Goal: Use online tool/utility: Utilize a website feature to perform a specific function

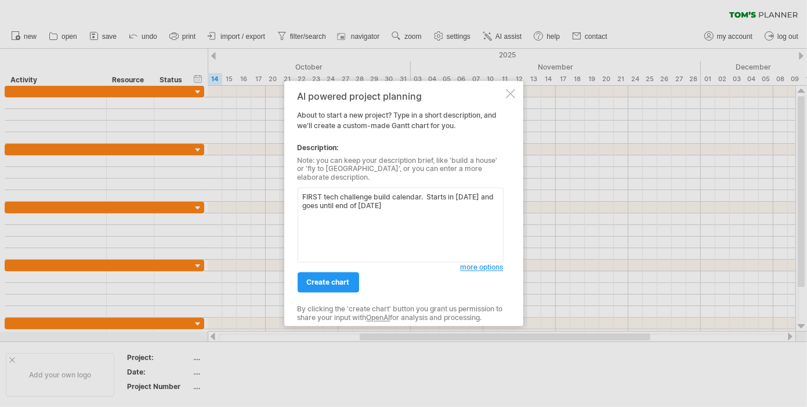
type textarea "FIRST tech challenge build calendar. Starts in [DATE] and goes until end of [DA…"
click at [491, 269] on div "AI powered project planning About to start a new project? Type in a short descr…" at bounding box center [401, 203] width 206 height 225
click at [492, 263] on span "more options" at bounding box center [482, 267] width 43 height 9
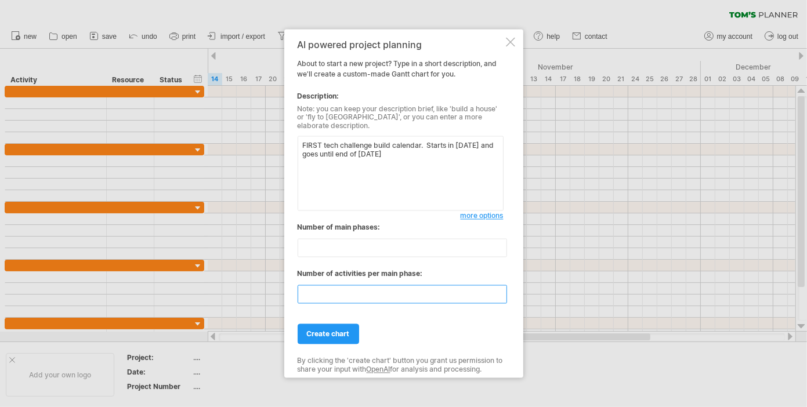
click at [316, 290] on input "**" at bounding box center [402, 294] width 209 height 19
drag, startPoint x: 316, startPoint y: 289, endPoint x: 286, endPoint y: 283, distance: 30.3
click at [286, 283] on div "AI powered project planning About to start a new project? Type in a short descr…" at bounding box center [403, 203] width 239 height 349
click at [497, 285] on input "**" at bounding box center [402, 294] width 209 height 19
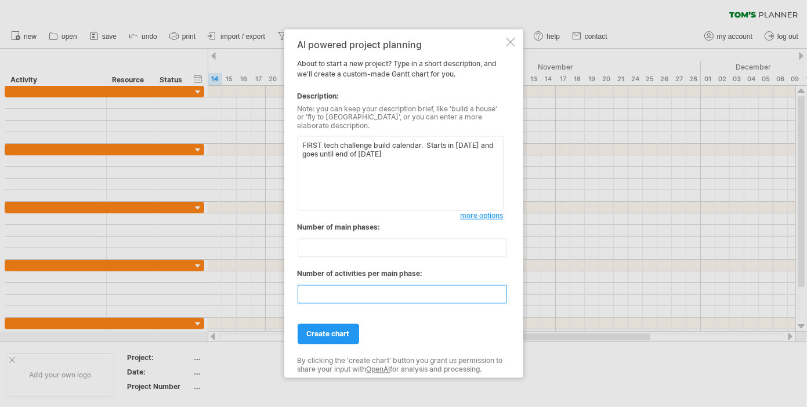
click at [496, 295] on input "**" at bounding box center [402, 294] width 209 height 19
click at [498, 295] on input "**" at bounding box center [402, 294] width 209 height 19
click at [498, 295] on input "*" at bounding box center [402, 294] width 209 height 19
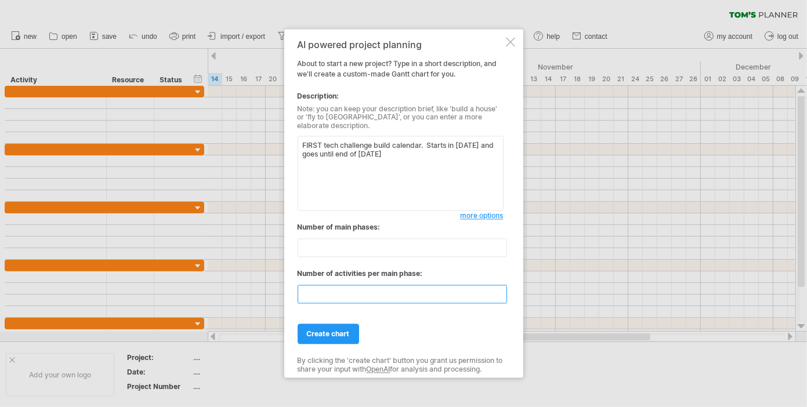
type input "*"
click at [498, 295] on input "*" at bounding box center [402, 294] width 209 height 19
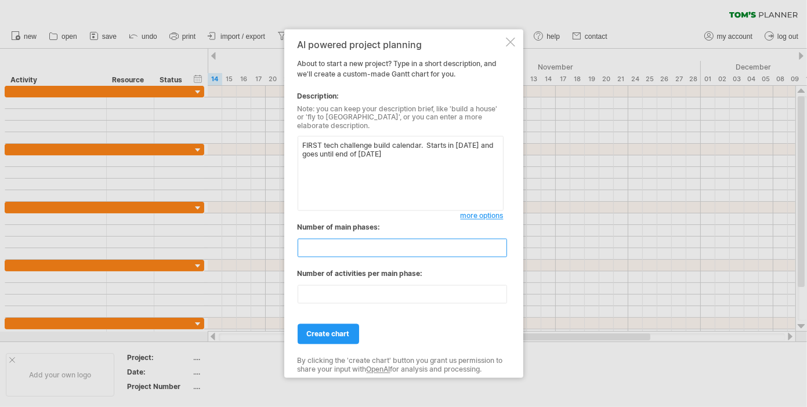
click at [327, 250] on input "**" at bounding box center [402, 248] width 209 height 19
click at [503, 247] on input "*" at bounding box center [402, 248] width 209 height 19
click at [493, 250] on input "*" at bounding box center [402, 248] width 209 height 19
type input "*"
click at [501, 245] on input "*" at bounding box center [402, 248] width 209 height 19
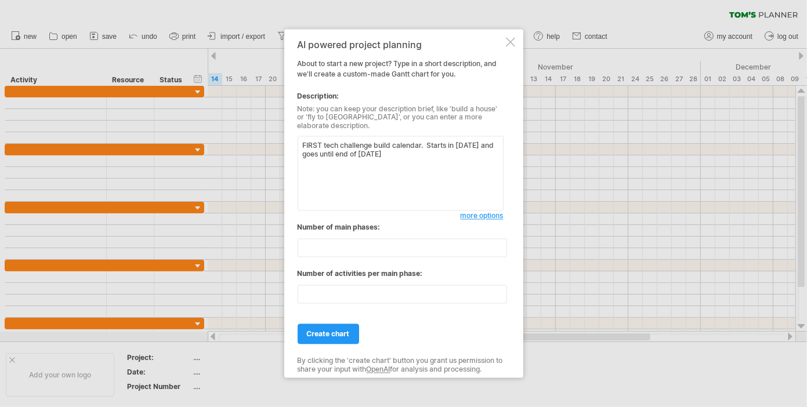
click at [467, 165] on textarea "FIRST tech challenge build calendar. Starts in [DATE] and goes until end of [DA…" at bounding box center [401, 173] width 206 height 75
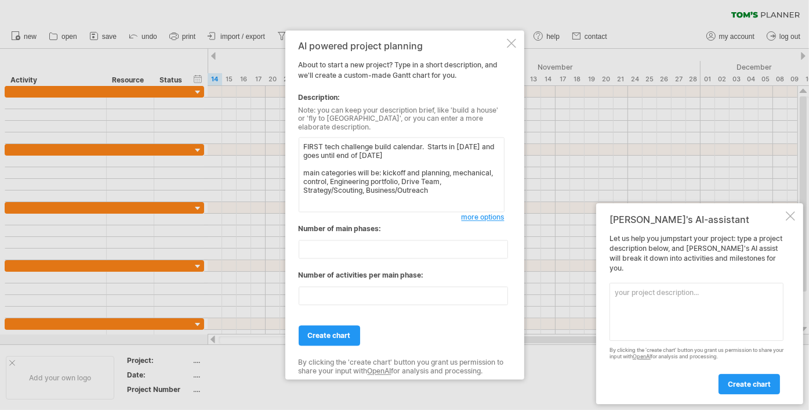
type textarea "FIRST tech challenge build calendar. Starts in [DATE] and goes until end of [DA…"
type input "*"
click at [502, 240] on input "*" at bounding box center [403, 249] width 209 height 19
click at [454, 187] on textarea "FIRST tech challenge build calendar. Starts in [DATE] and goes until end of [DA…" at bounding box center [402, 175] width 206 height 75
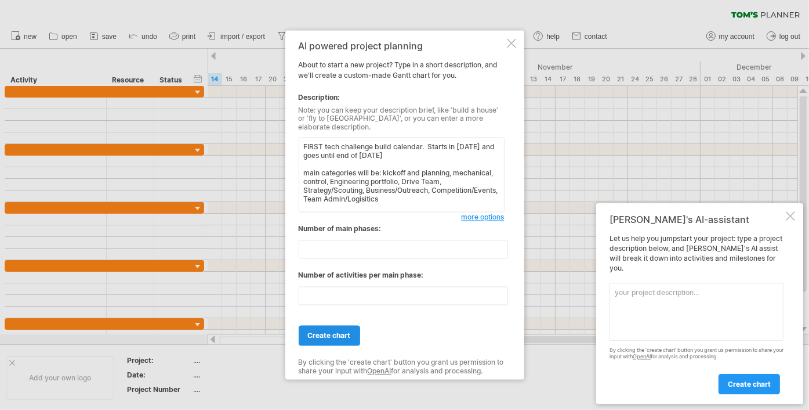
type textarea "FIRST tech challenge build calendar. Starts in [DATE] and goes until end of [DA…"
drag, startPoint x: 330, startPoint y: 324, endPoint x: 346, endPoint y: 313, distance: 19.5
click at [330, 326] on link "create chart" at bounding box center [330, 336] width 62 height 20
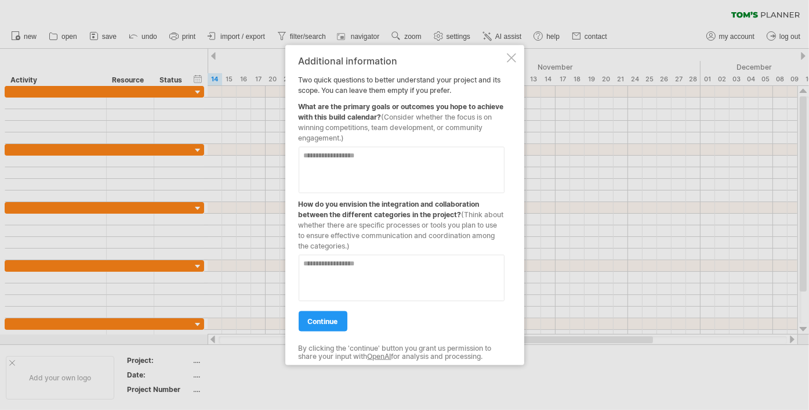
click at [357, 166] on textarea at bounding box center [402, 170] width 206 height 46
click at [328, 269] on textarea at bounding box center [402, 278] width 206 height 46
click at [316, 164] on textarea at bounding box center [402, 170] width 206 height 46
drag, startPoint x: 313, startPoint y: 164, endPoint x: 280, endPoint y: 153, distance: 35.6
click at [309, 160] on textarea at bounding box center [402, 170] width 206 height 46
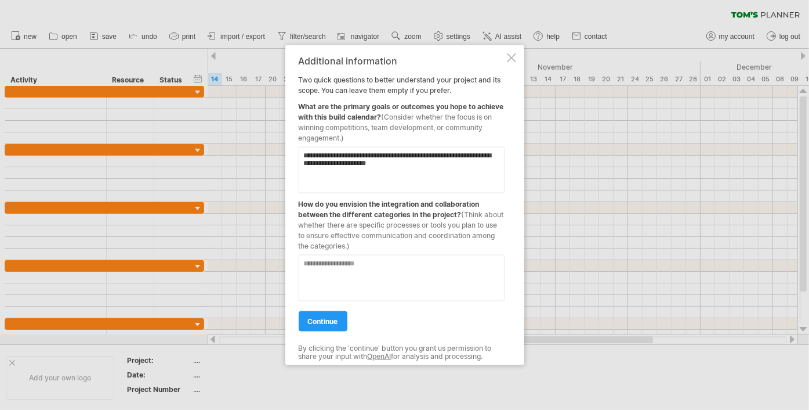
type textarea "**********"
click at [318, 298] on textarea at bounding box center [402, 278] width 206 height 46
click at [311, 263] on textarea at bounding box center [402, 278] width 206 height 46
click at [327, 318] on span "continue" at bounding box center [323, 321] width 30 height 9
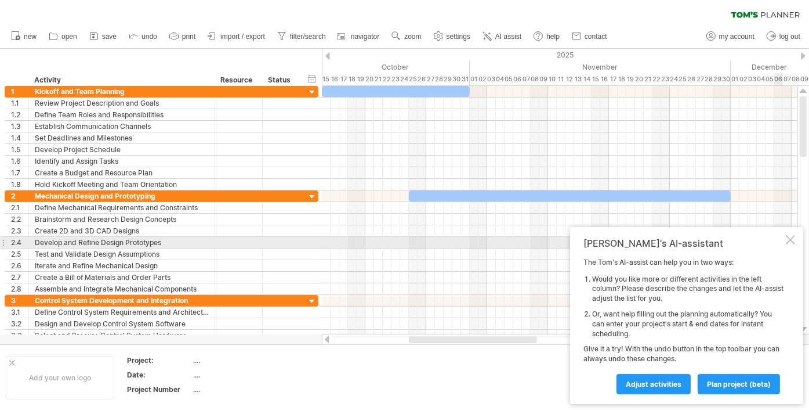
click at [796, 246] on div "[PERSON_NAME]'s AI-assistant The [PERSON_NAME]'s AI-assist can help you in two …" at bounding box center [686, 315] width 233 height 177
click at [792, 239] on div at bounding box center [790, 239] width 9 height 9
